Goal: Browse casually

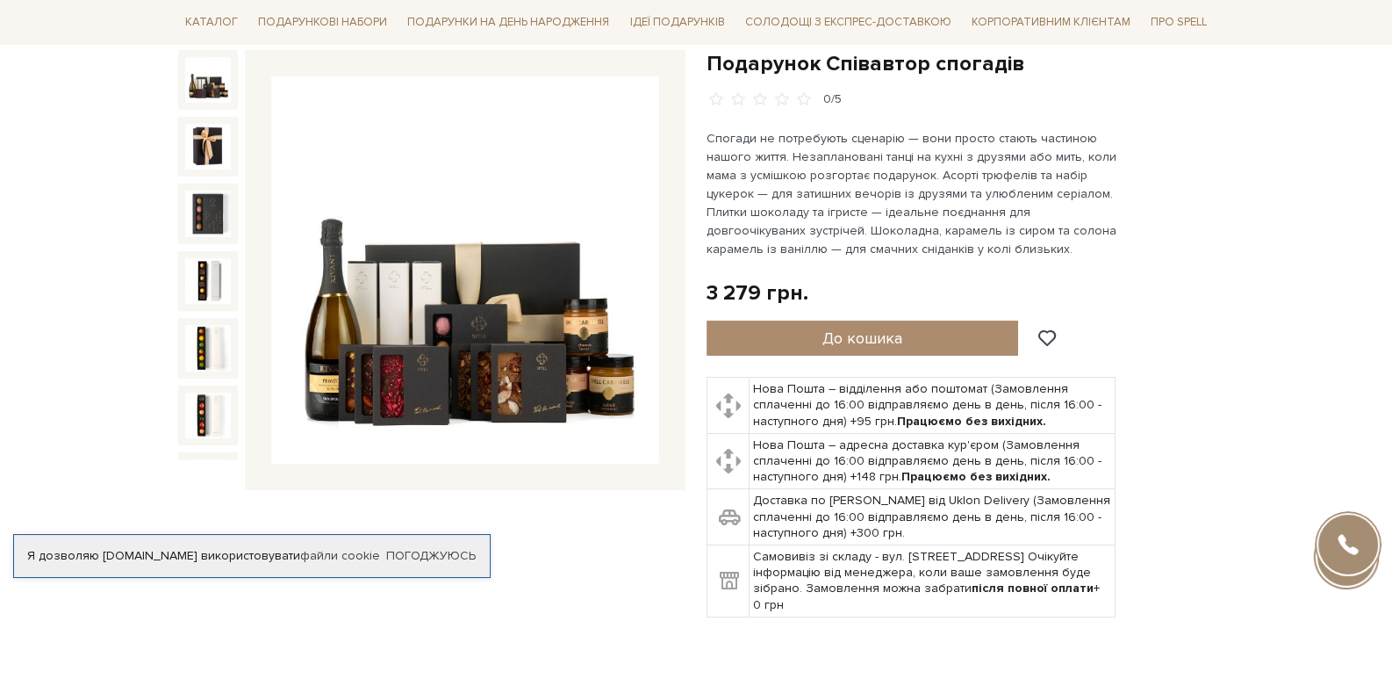
scroll to position [87, 0]
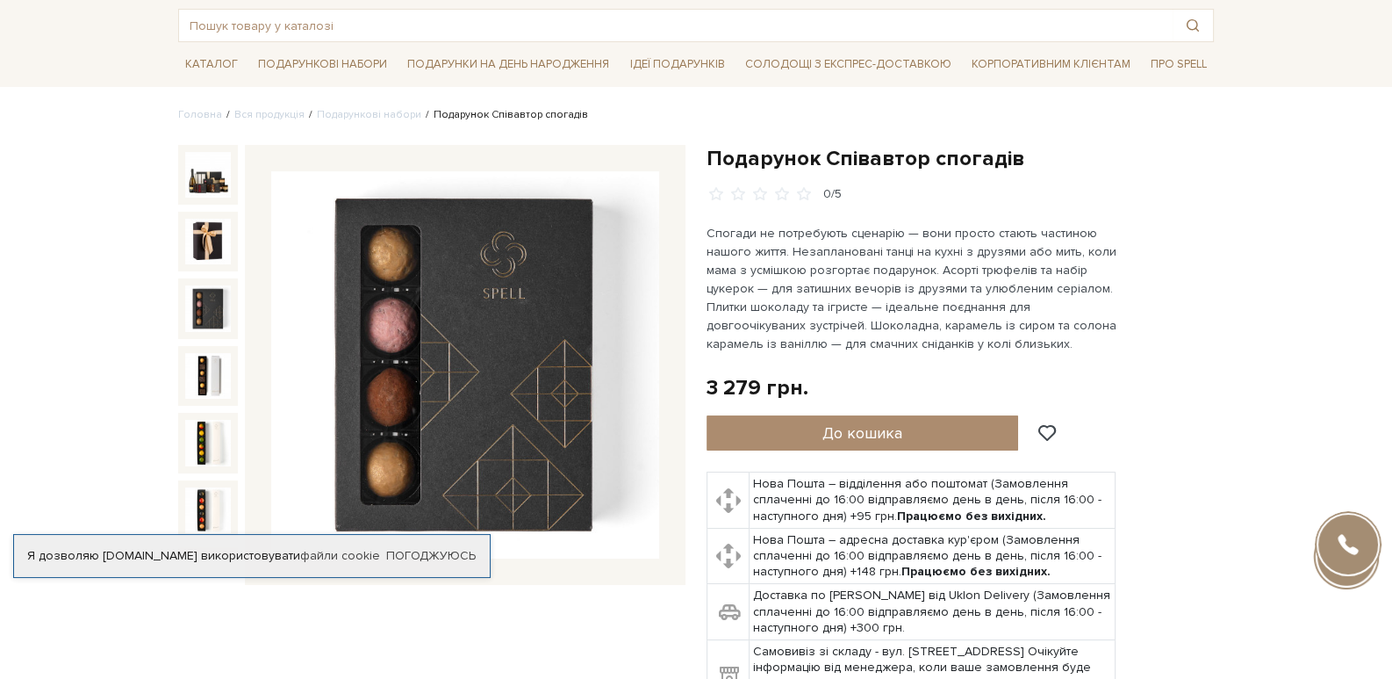
click at [206, 288] on img at bounding box center [208, 308] width 46 height 46
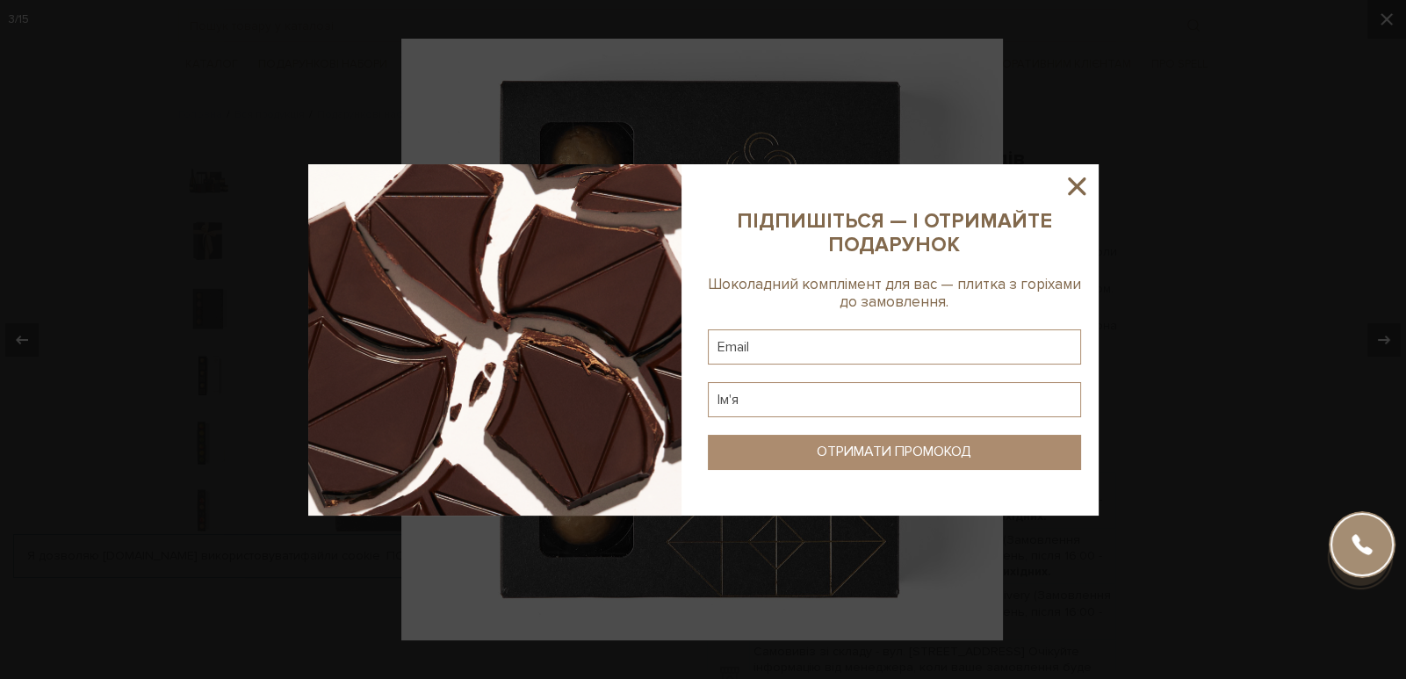
click at [1090, 180] on icon at bounding box center [1076, 186] width 30 height 30
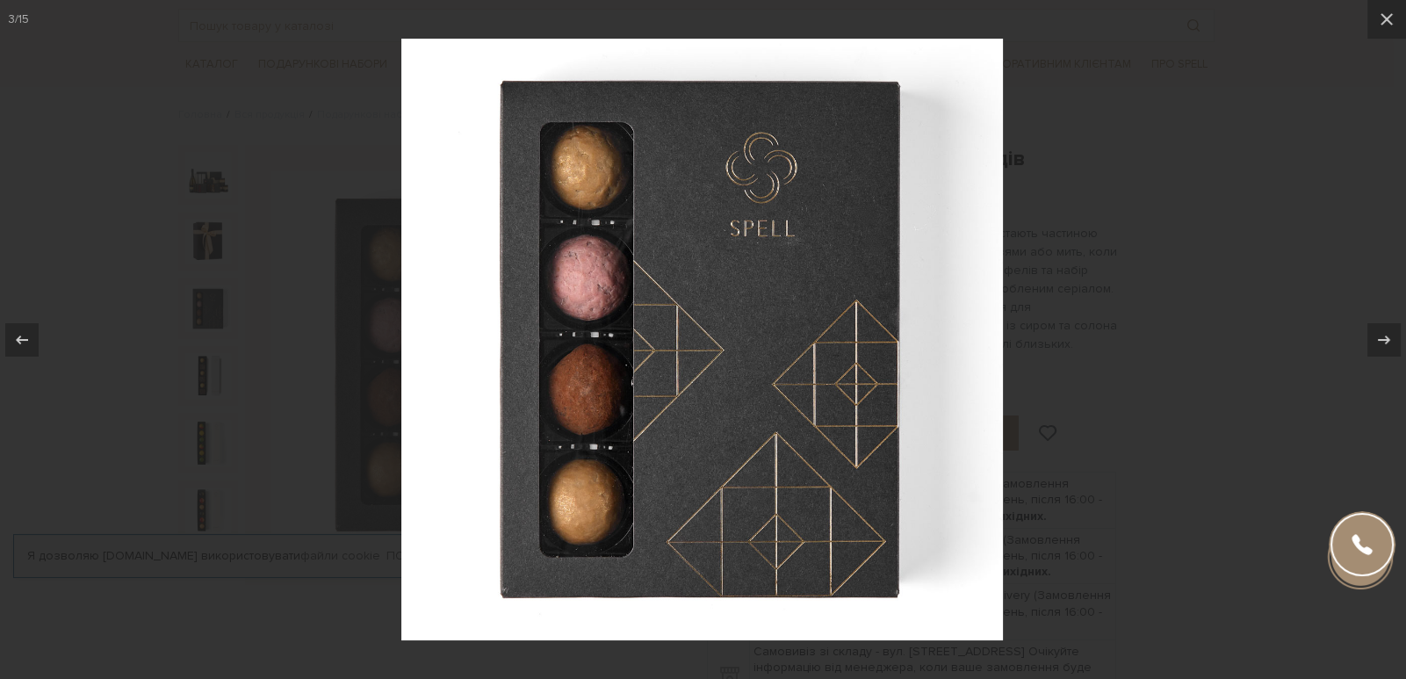
click at [1102, 130] on div at bounding box center [703, 339] width 1406 height 679
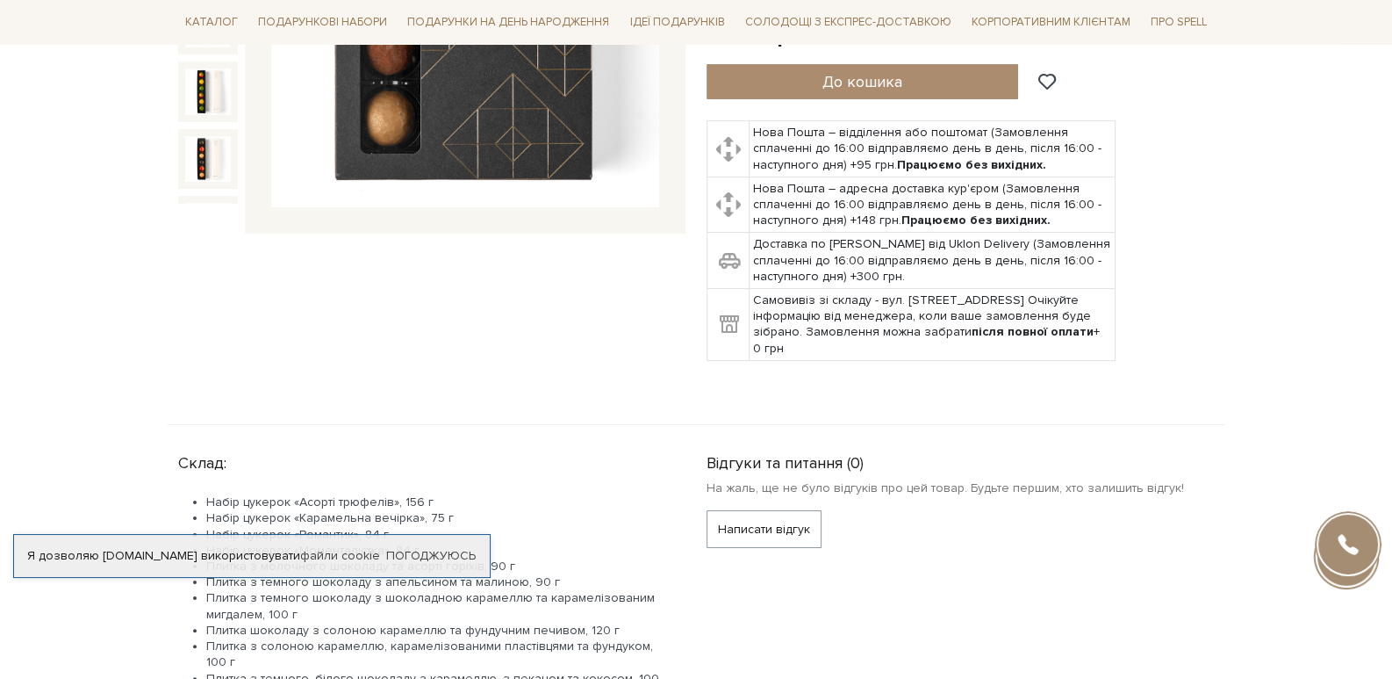
scroll to position [175, 0]
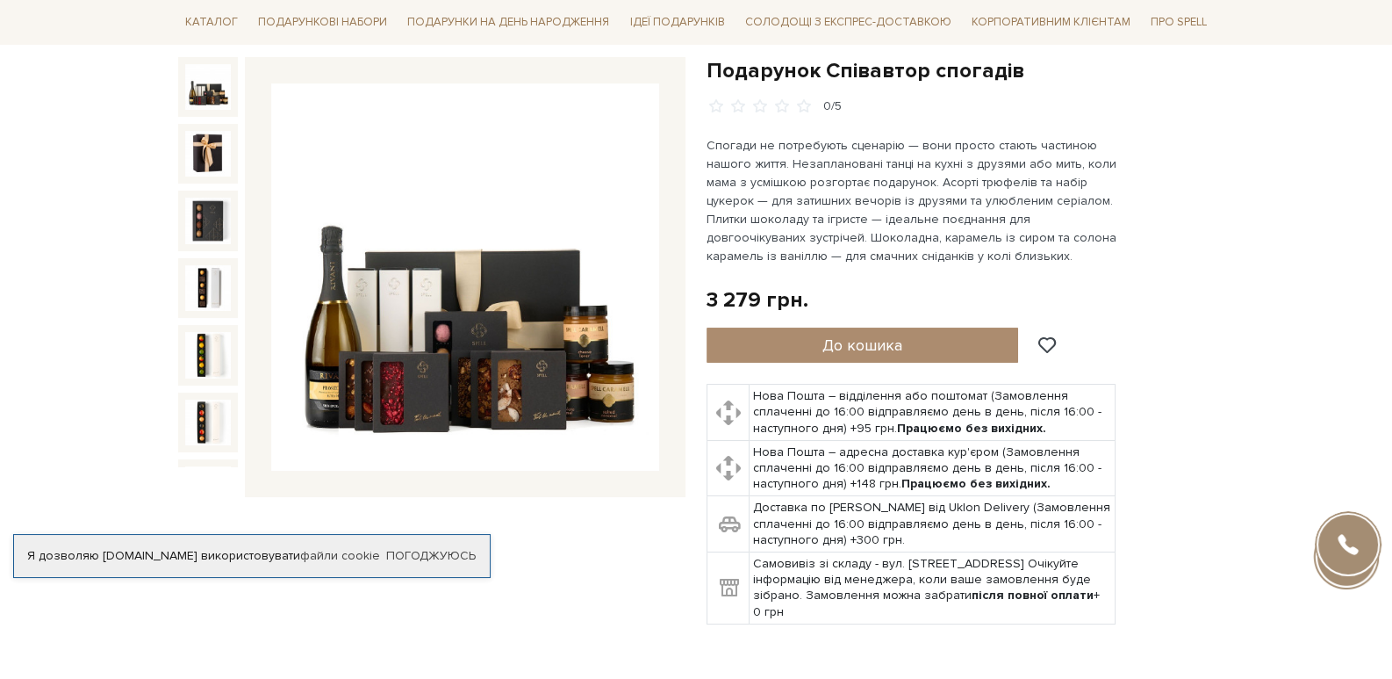
click at [197, 88] on img at bounding box center [208, 87] width 46 height 46
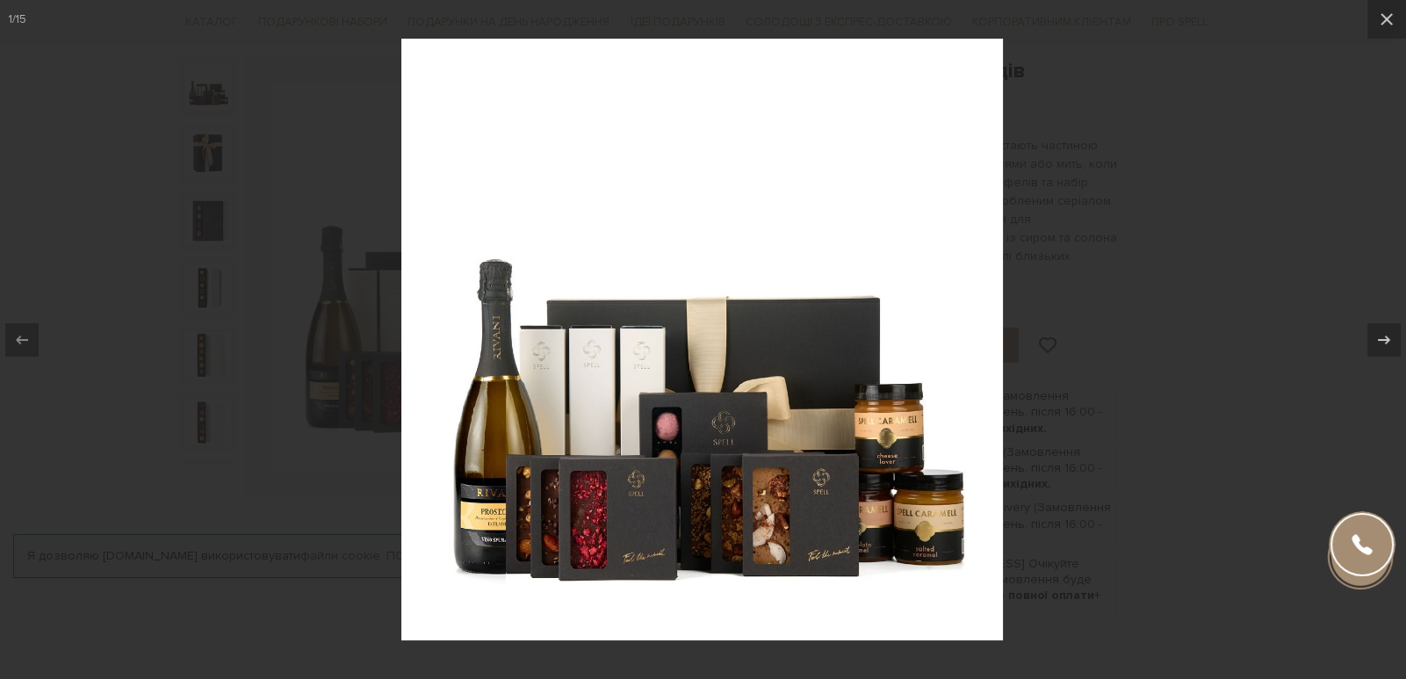
click at [153, 179] on div at bounding box center [703, 339] width 1406 height 679
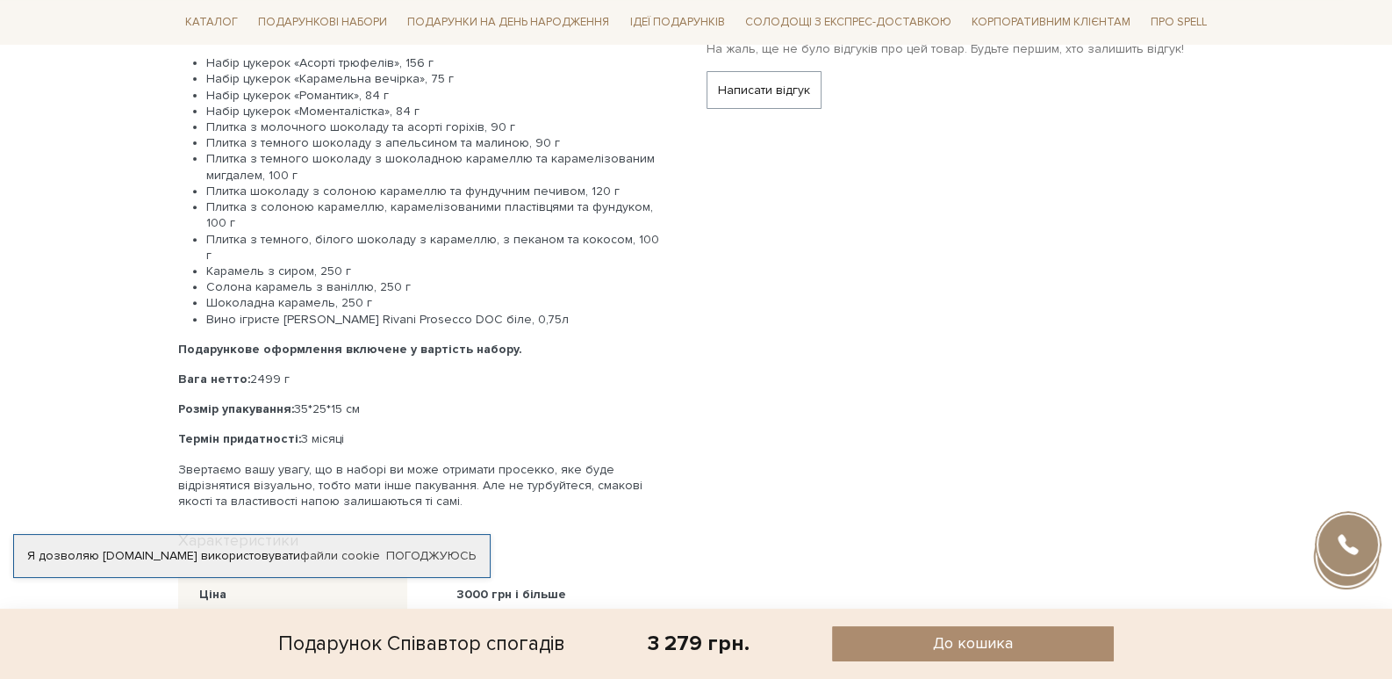
scroll to position [1141, 0]
